Goal: Task Accomplishment & Management: Manage account settings

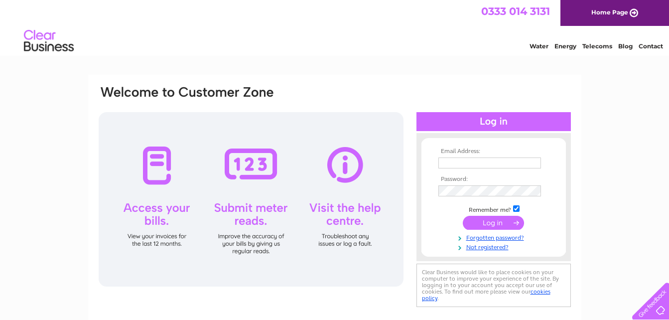
click at [454, 162] on input "text" at bounding box center [489, 162] width 103 height 11
type input "E"
type input "Fisher.adrian68@outlook.com"
click at [511, 221] on input "submit" at bounding box center [493, 223] width 61 height 14
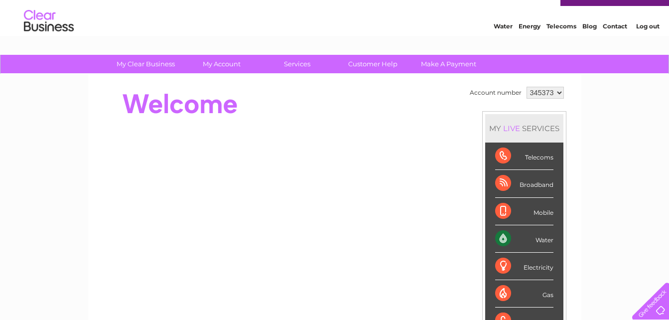
scroll to position [53, 0]
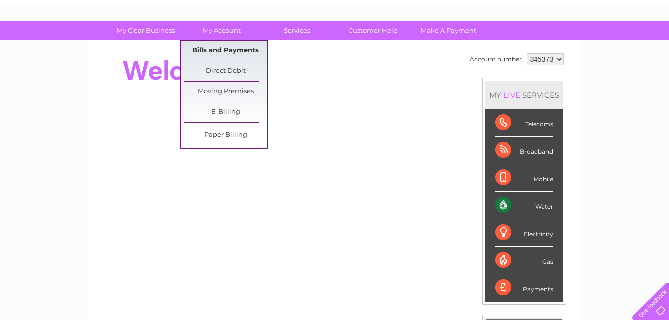
click at [220, 49] on link "Bills and Payments" at bounding box center [225, 51] width 82 height 20
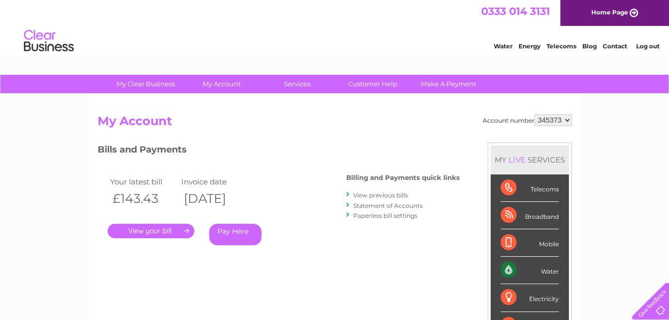
click at [159, 230] on link "." at bounding box center [151, 231] width 87 height 14
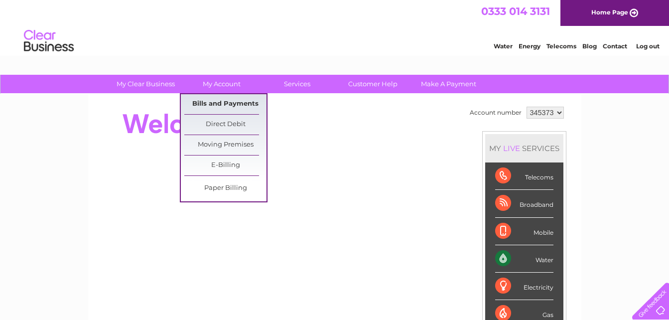
click at [227, 100] on link "Bills and Payments" at bounding box center [225, 104] width 82 height 20
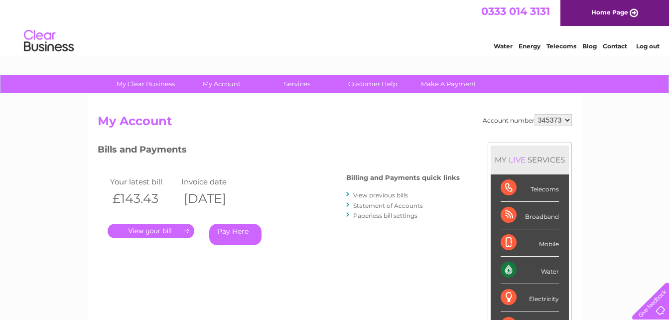
click at [153, 235] on link "." at bounding box center [151, 231] width 87 height 14
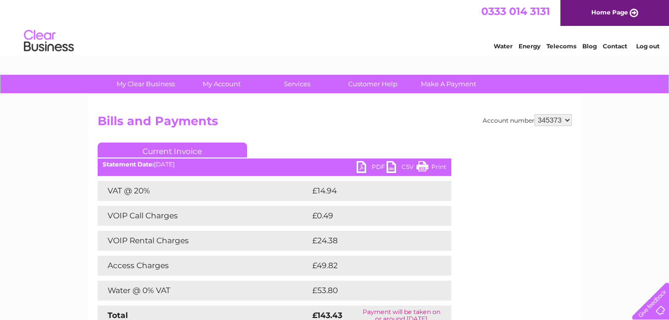
click at [358, 169] on link "PDF" at bounding box center [372, 168] width 30 height 14
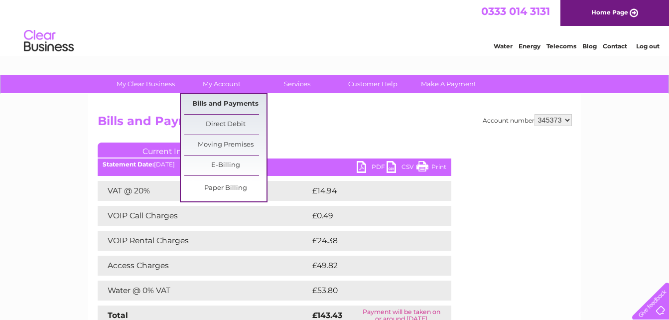
click at [203, 103] on link "Bills and Payments" at bounding box center [225, 104] width 82 height 20
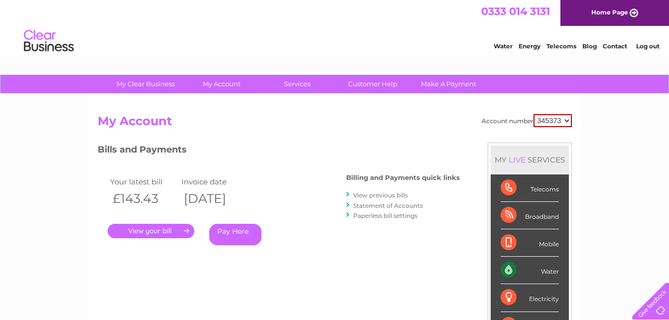
click at [362, 195] on link "View previous bills" at bounding box center [380, 194] width 55 height 7
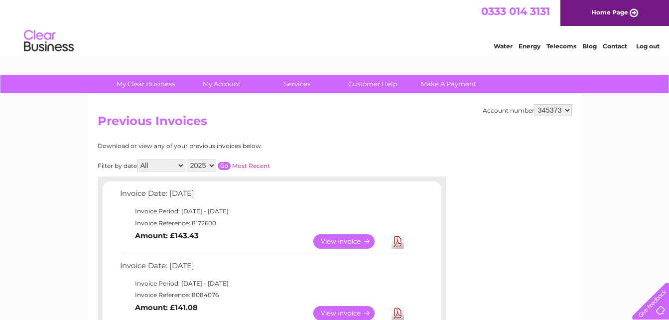
click at [352, 316] on link "View" at bounding box center [349, 313] width 73 height 14
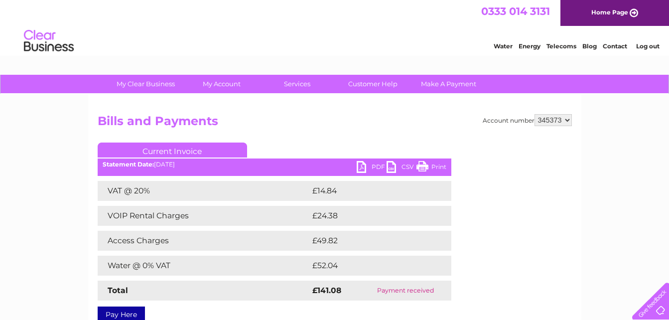
click at [375, 170] on link "PDF" at bounding box center [372, 168] width 30 height 14
